Goal: Book appointment/travel/reservation

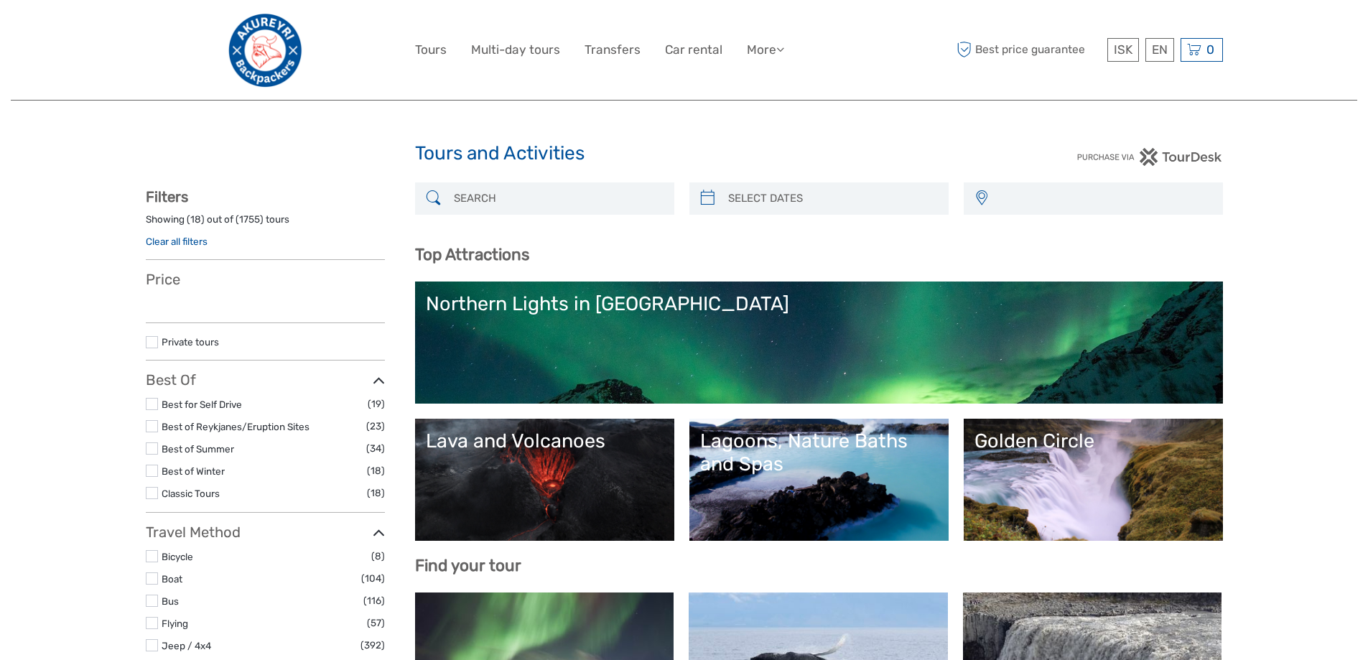
select select
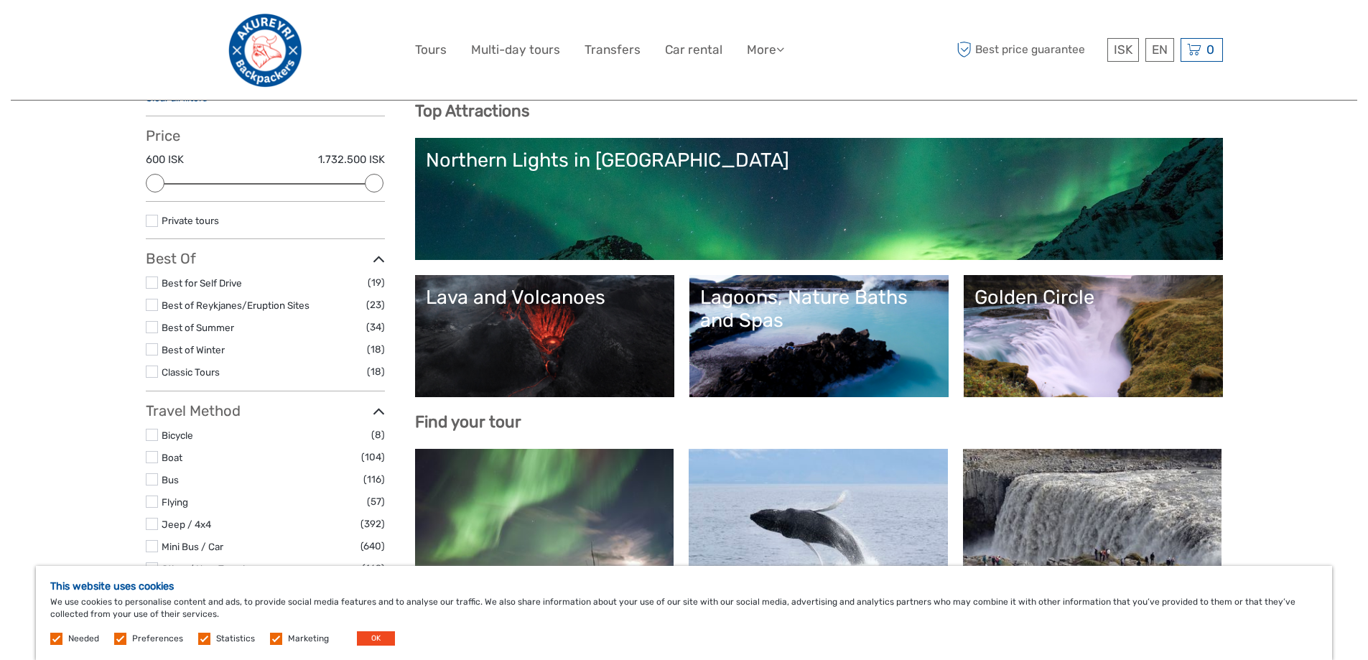
scroll to position [287, 0]
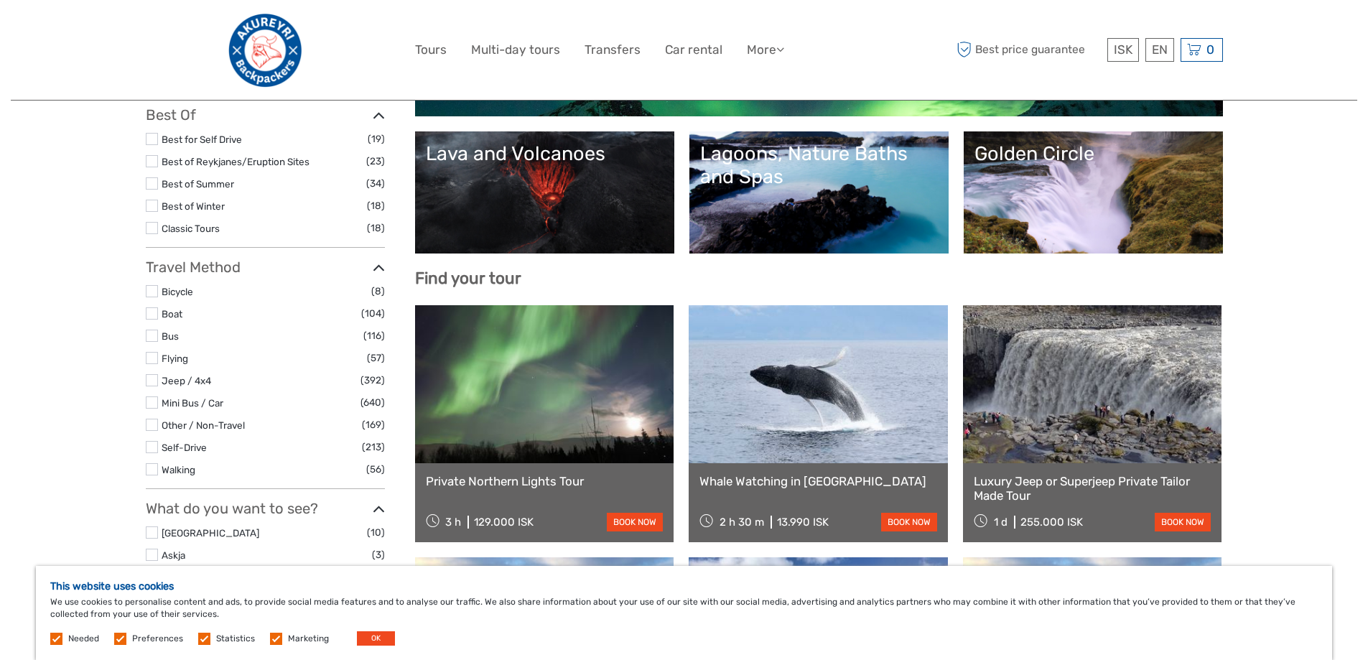
click at [555, 211] on link "Lava and Volcanoes" at bounding box center [545, 192] width 238 height 101
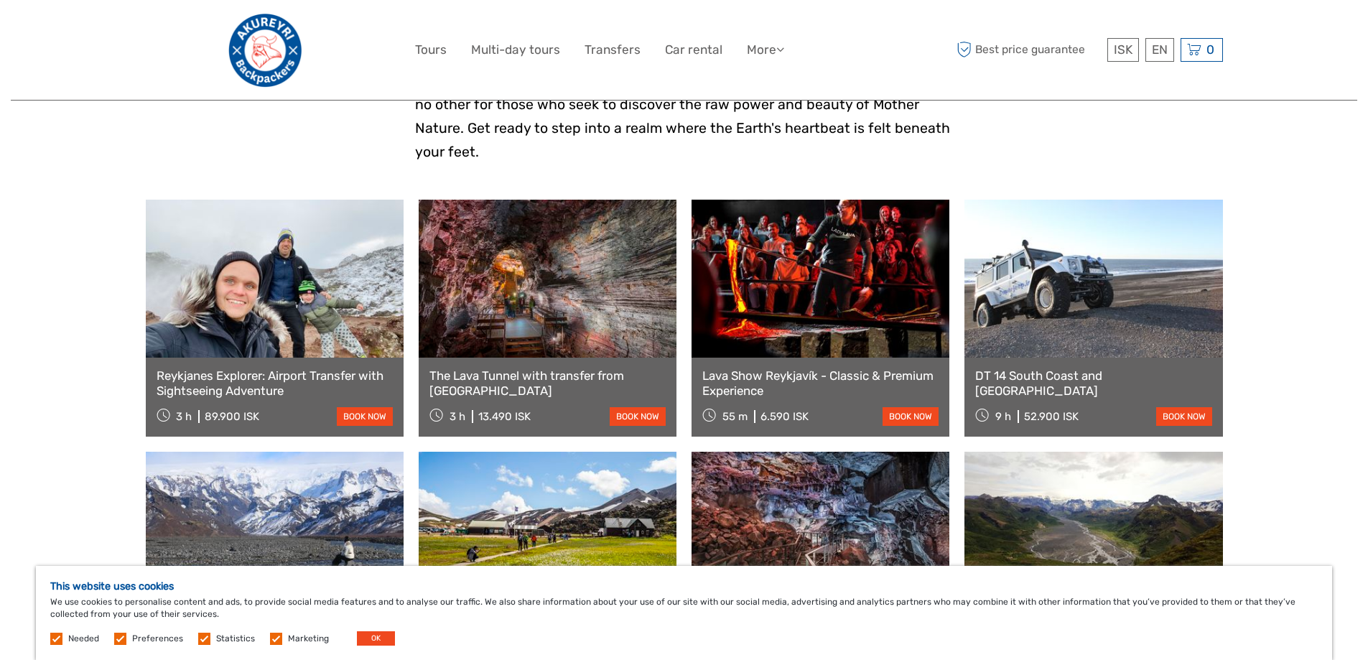
scroll to position [646, 0]
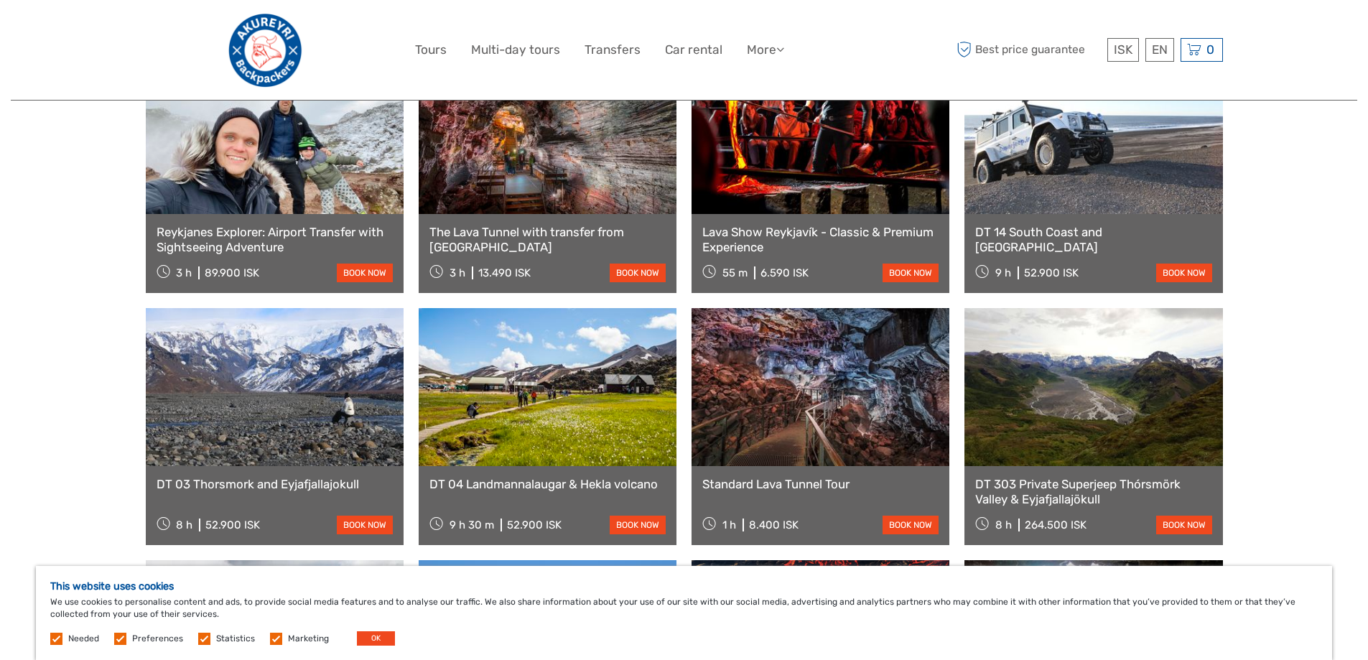
click at [565, 477] on link "DT 04 Landmannalaugar & Hekla volcano" at bounding box center [548, 484] width 236 height 14
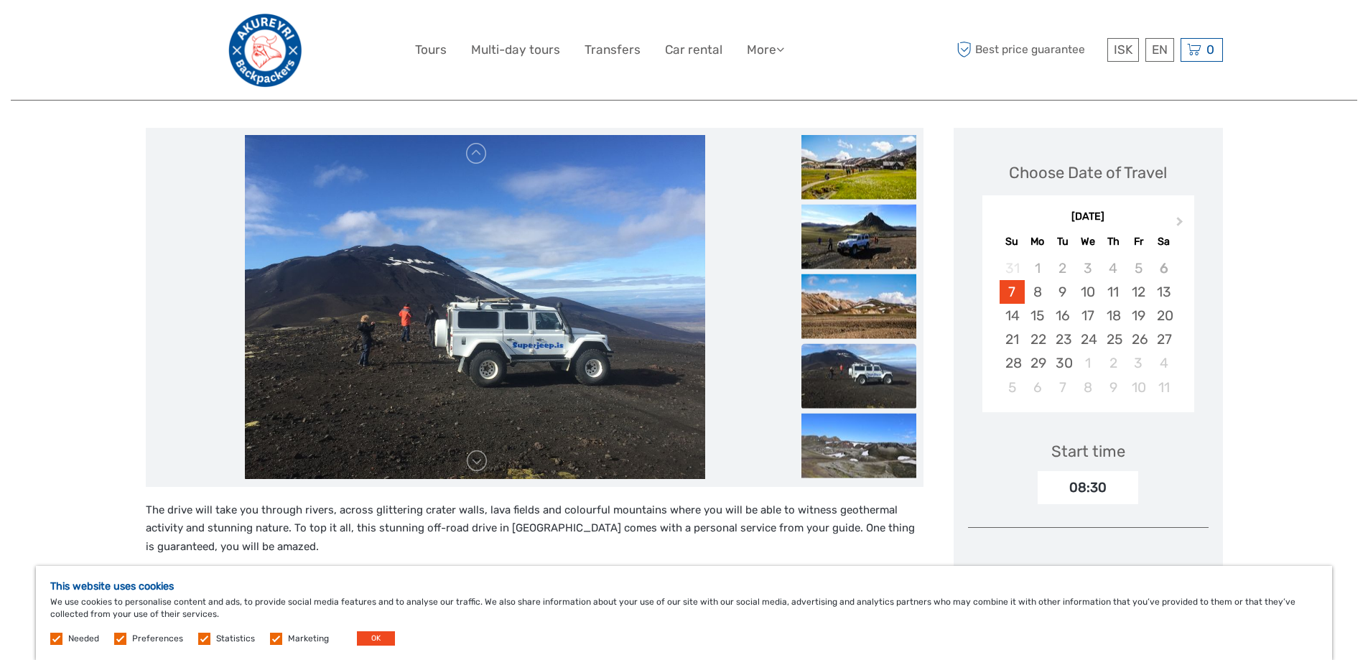
scroll to position [144, 0]
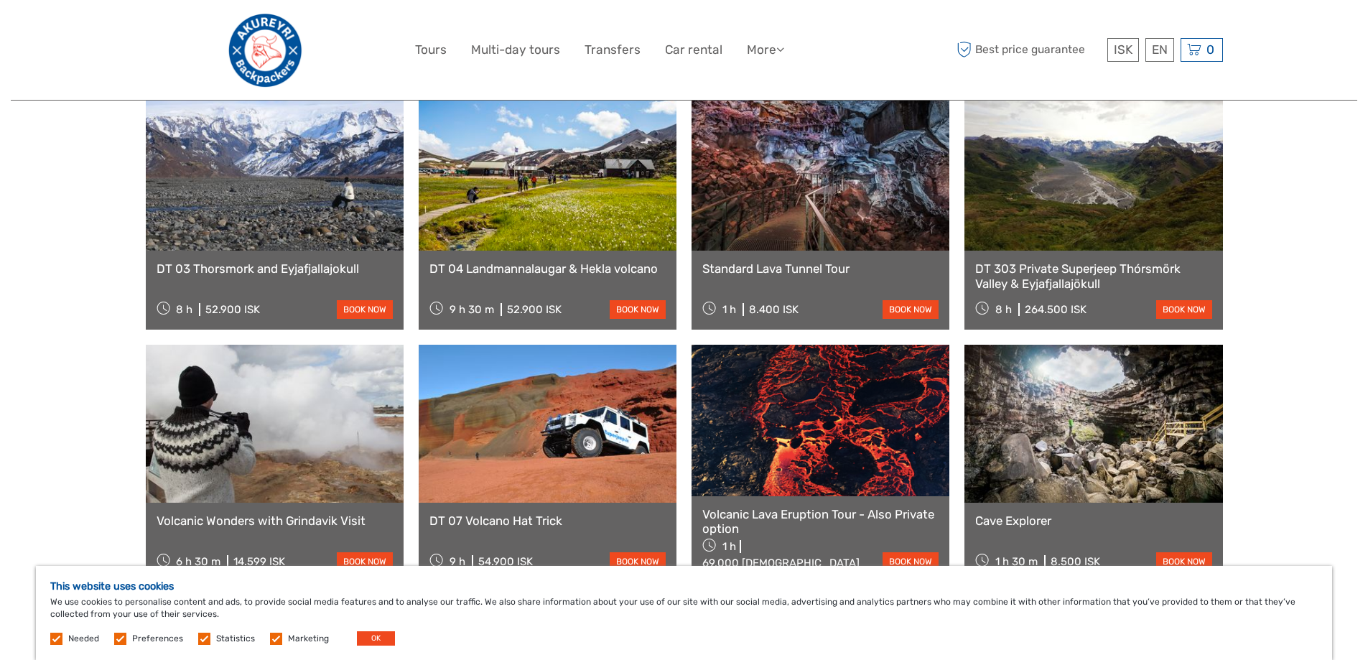
click at [821, 406] on link at bounding box center [821, 420] width 258 height 151
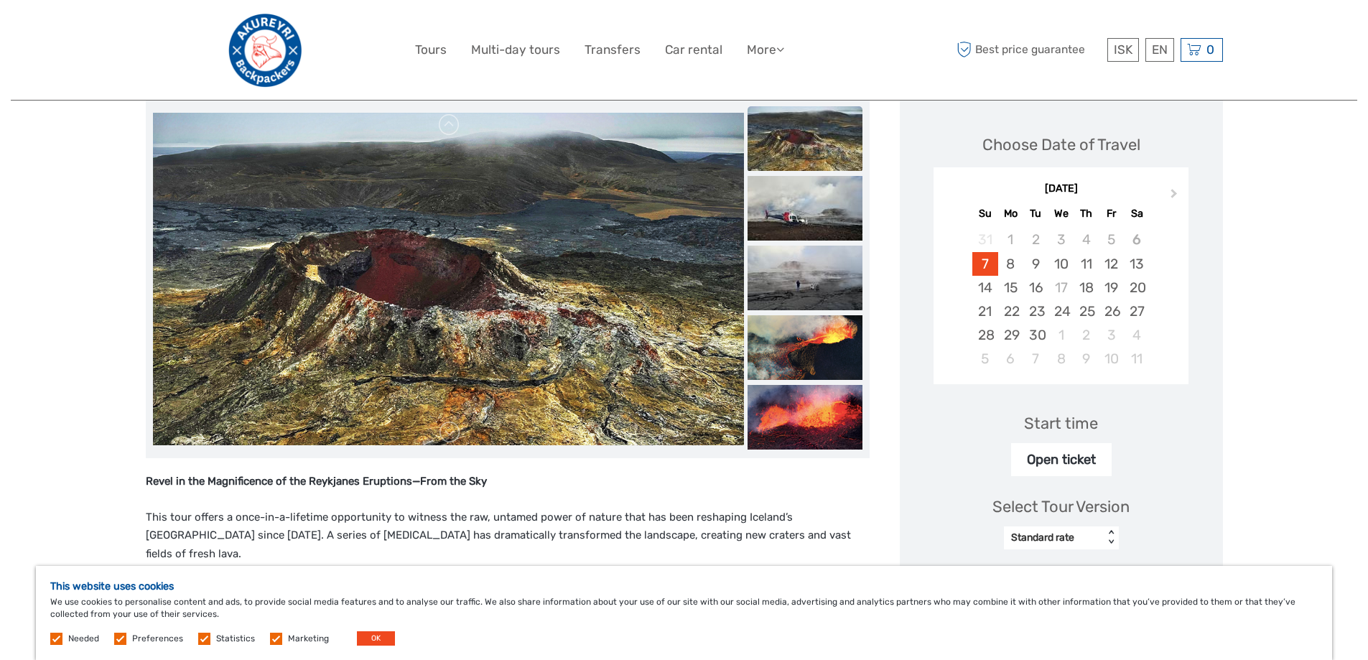
scroll to position [144, 0]
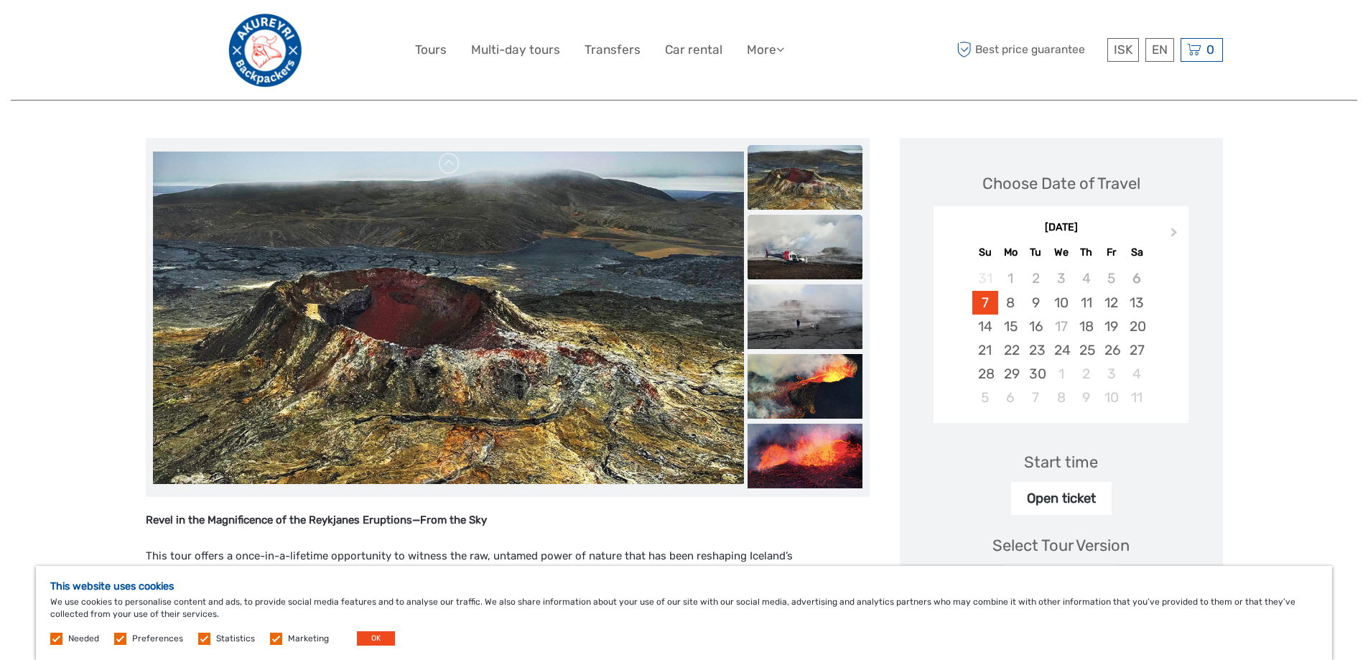
click at [851, 240] on img at bounding box center [805, 247] width 115 height 65
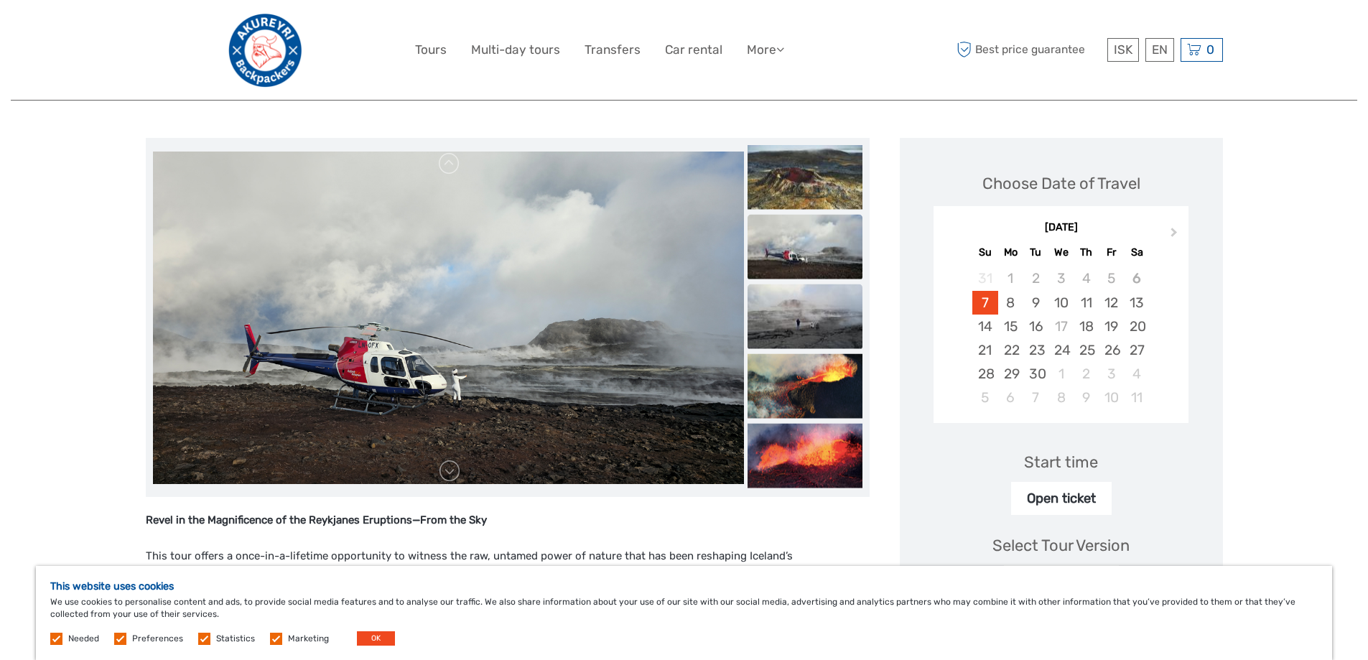
click at [863, 298] on img at bounding box center [805, 316] width 115 height 65
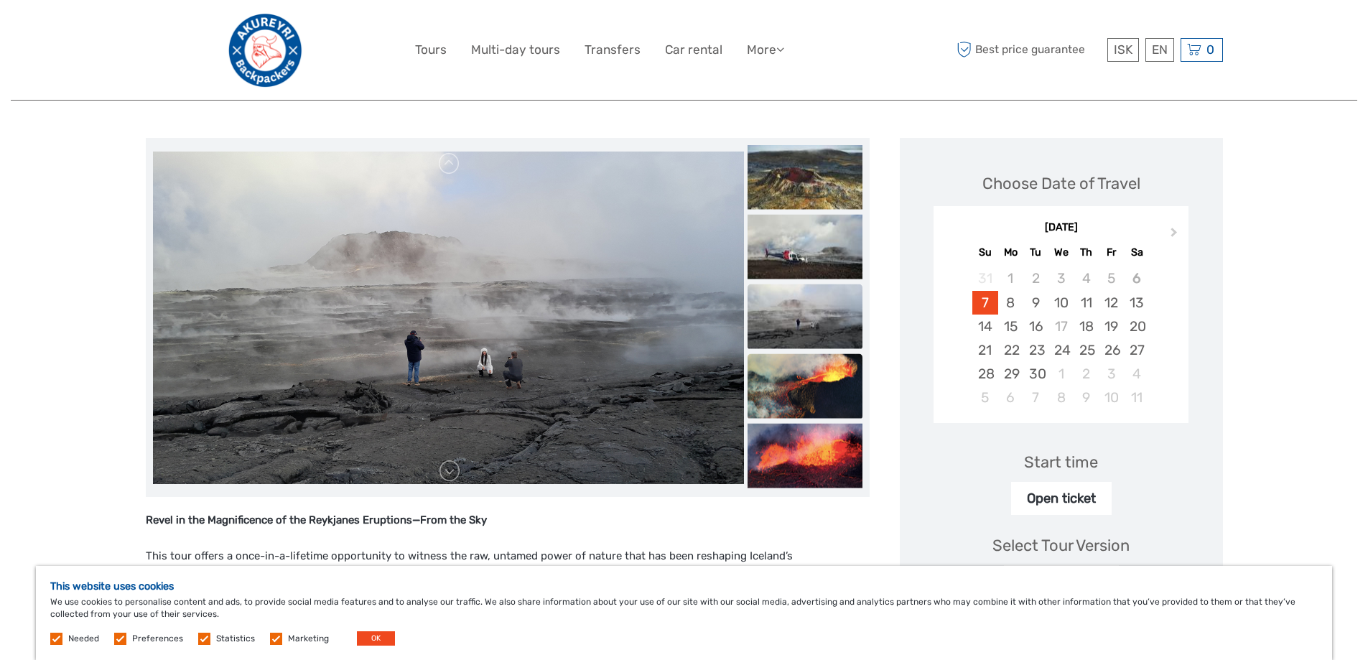
click at [863, 372] on img at bounding box center [805, 386] width 115 height 65
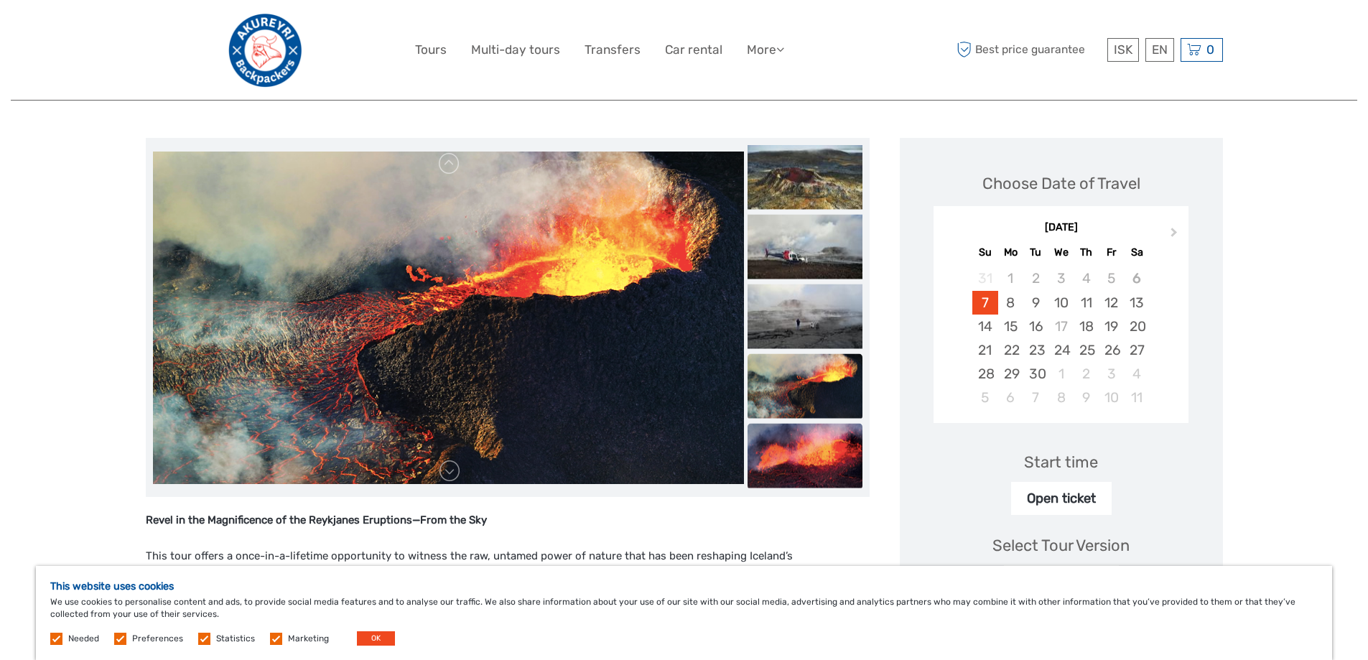
click at [863, 448] on img at bounding box center [805, 456] width 115 height 65
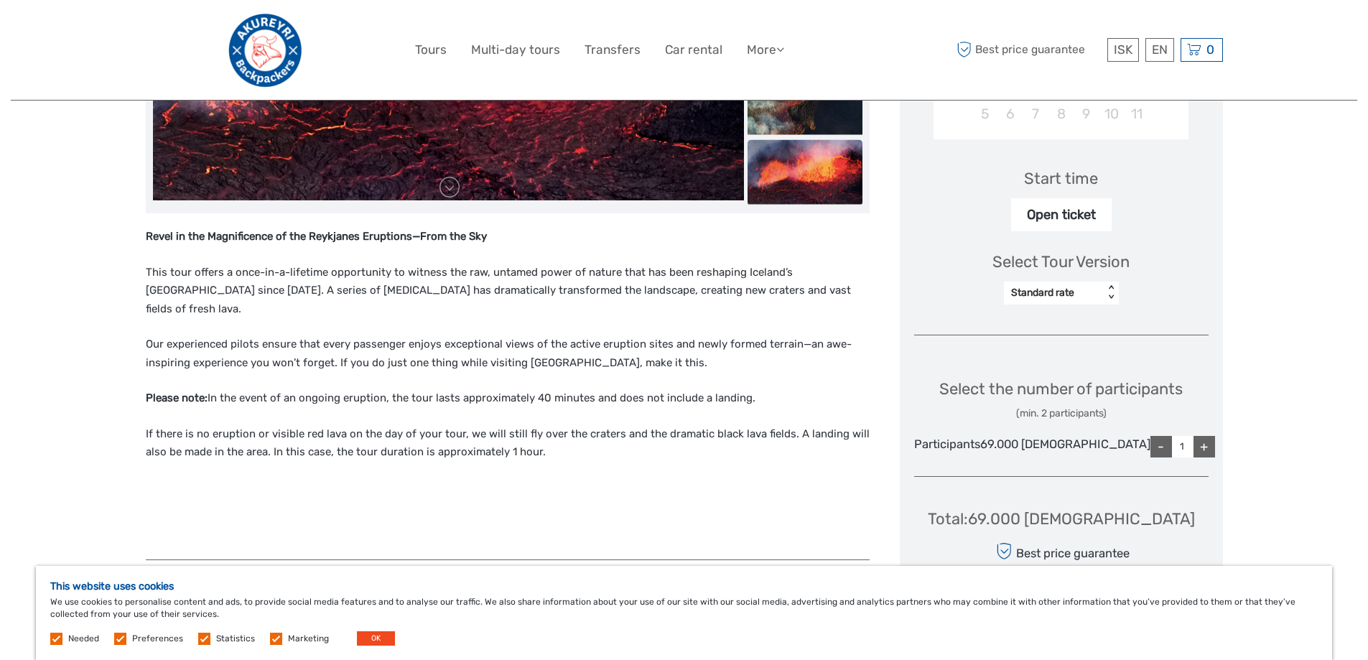
scroll to position [431, 0]
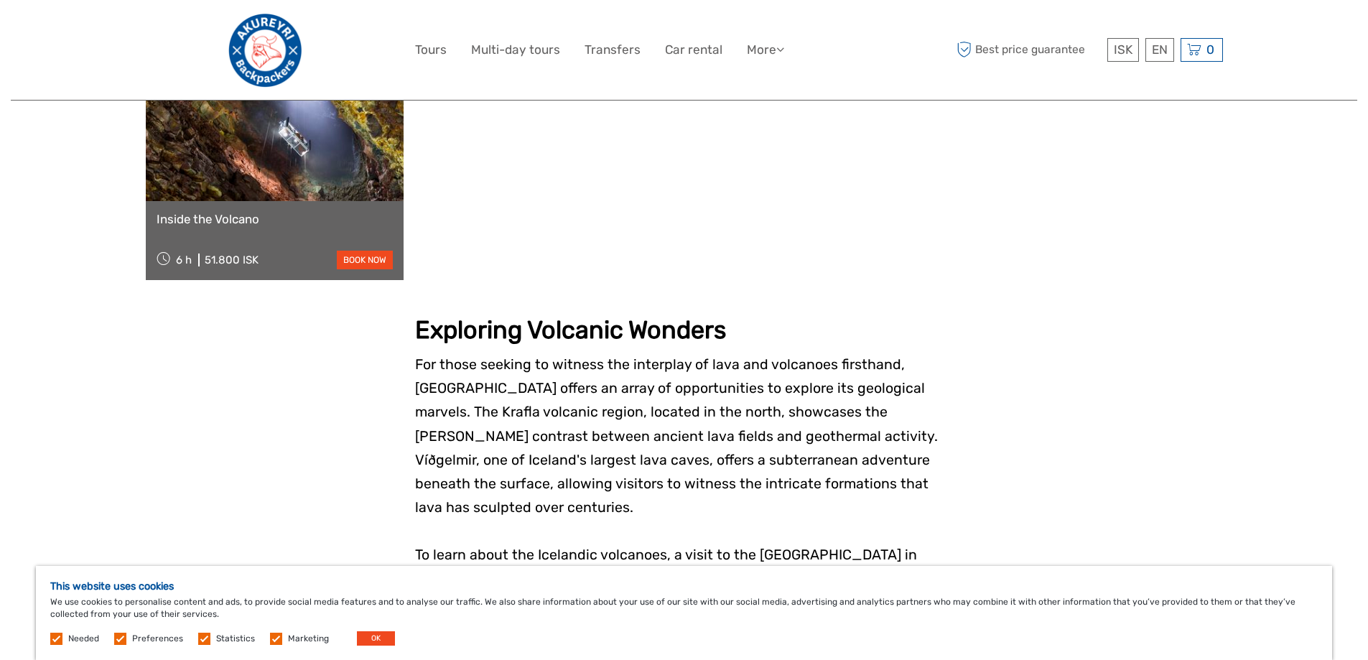
scroll to position [1508, 0]
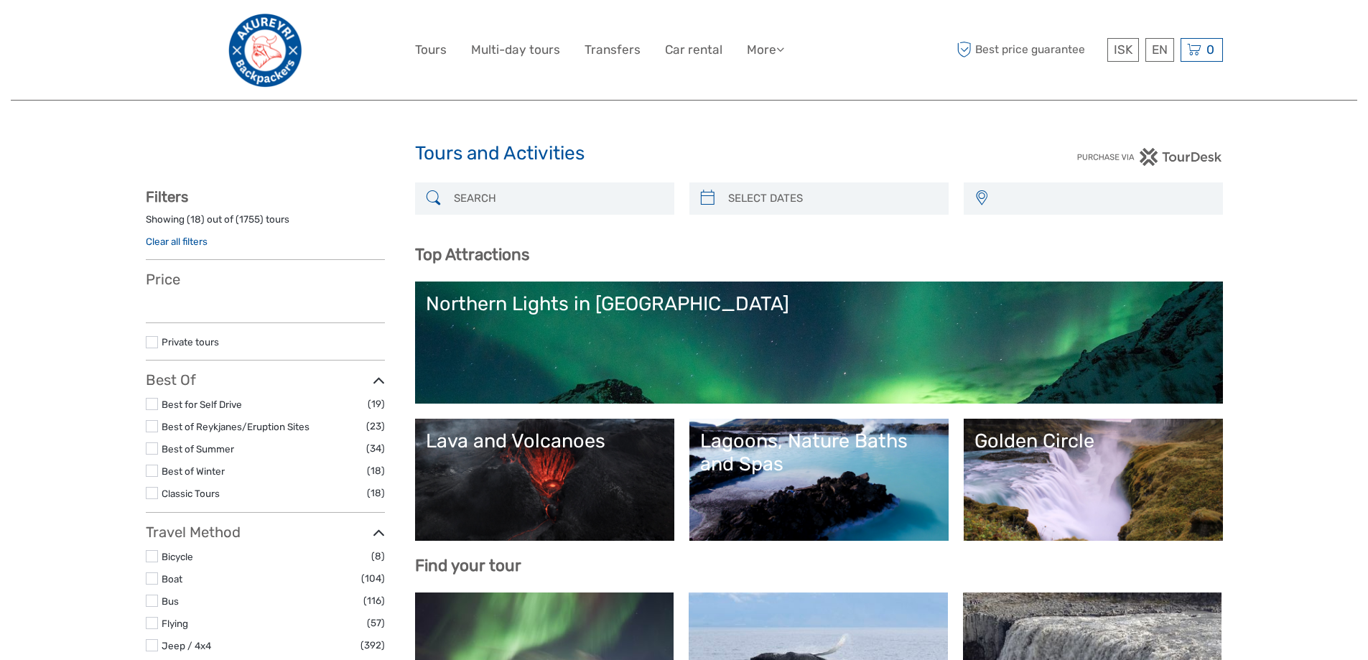
select select
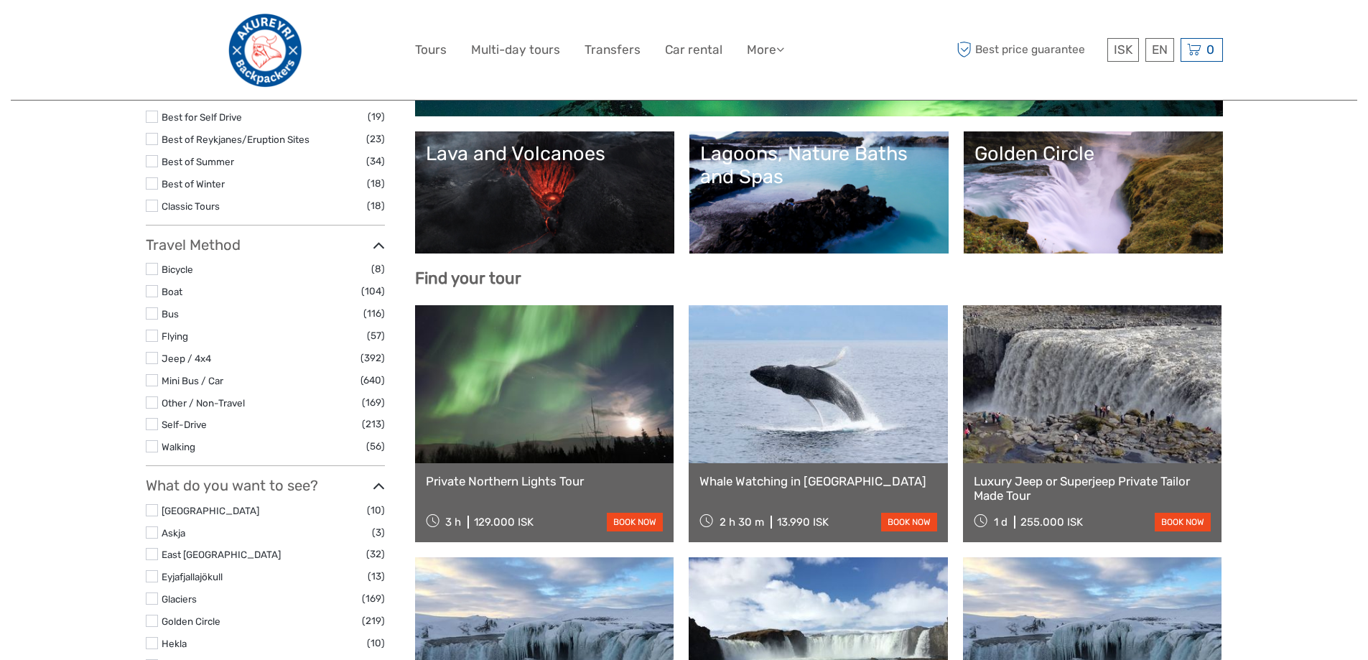
scroll to position [287, 0]
select select
